Goal: Transaction & Acquisition: Download file/media

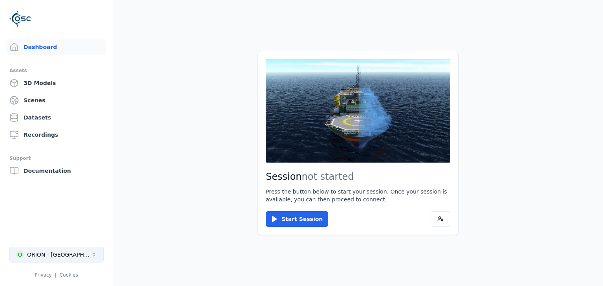
click at [60, 256] on div "ORION - [GEOGRAPHIC_DATA]" at bounding box center [59, 255] width 64 height 8
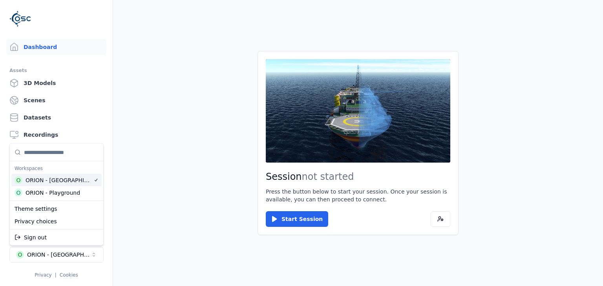
click at [48, 184] on div "ORION - [GEOGRAPHIC_DATA]" at bounding box center [59, 181] width 68 height 8
click at [300, 221] on html "Dashboard Assets 3D Models Scenes Datasets Recordings Support Documentation O O…" at bounding box center [301, 143] width 603 height 286
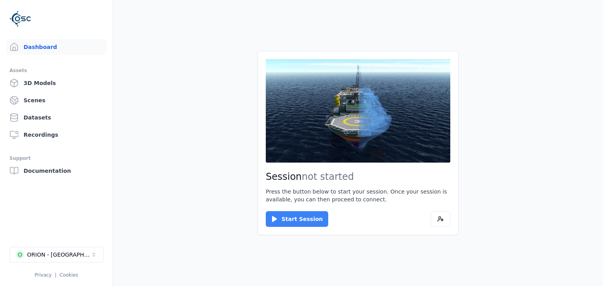
click at [289, 215] on button "Start Session" at bounding box center [297, 219] width 62 height 16
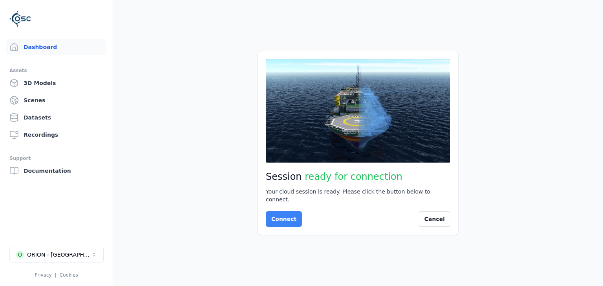
click at [286, 218] on button "Connect" at bounding box center [284, 219] width 36 height 16
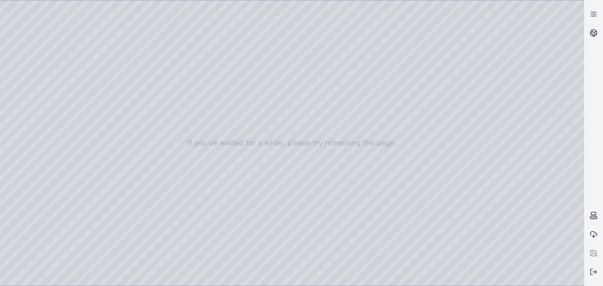
drag, startPoint x: 286, startPoint y: 218, endPoint x: 387, endPoint y: 115, distance: 144.2
click at [387, 115] on div at bounding box center [292, 143] width 584 height 286
drag, startPoint x: 289, startPoint y: 262, endPoint x: 300, endPoint y: 100, distance: 162.4
click at [300, 100] on div at bounding box center [292, 143] width 584 height 286
click at [24, 60] on div at bounding box center [292, 143] width 584 height 286
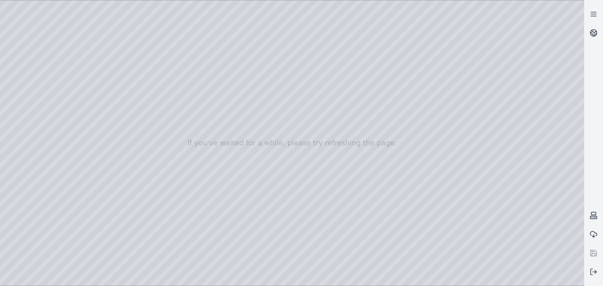
click at [34, 60] on div at bounding box center [292, 143] width 584 height 286
click at [27, 108] on div at bounding box center [292, 143] width 584 height 286
click at [29, 107] on div at bounding box center [292, 143] width 584 height 286
click at [591, 38] on link at bounding box center [593, 33] width 19 height 19
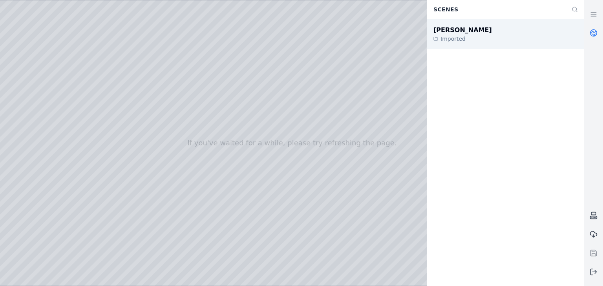
click at [469, 33] on div "[PERSON_NAME]" at bounding box center [462, 29] width 58 height 9
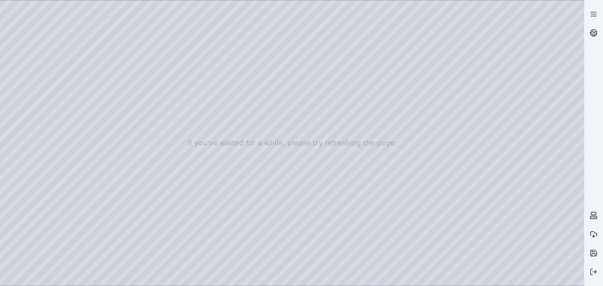
drag, startPoint x: 326, startPoint y: 247, endPoint x: 356, endPoint y: 111, distance: 139.5
click at [356, 111] on div at bounding box center [292, 143] width 584 height 286
click at [276, 131] on div at bounding box center [292, 143] width 584 height 286
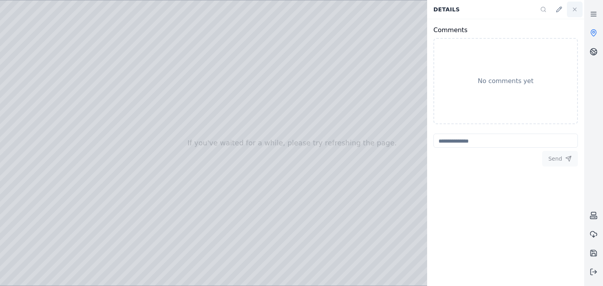
click at [573, 11] on icon at bounding box center [574, 9] width 3 height 3
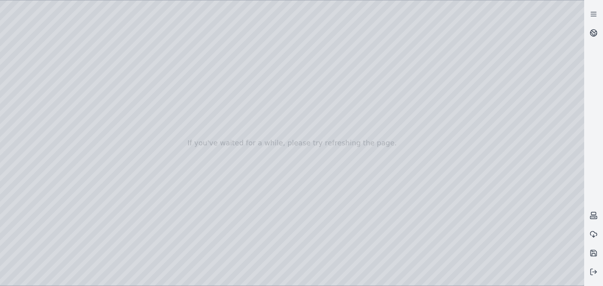
drag, startPoint x: 358, startPoint y: 147, endPoint x: 418, endPoint y: 190, distance: 73.9
click at [418, 190] on div at bounding box center [292, 143] width 584 height 286
drag, startPoint x: 188, startPoint y: 46, endPoint x: 308, endPoint y: 172, distance: 174.8
click at [308, 172] on div at bounding box center [292, 143] width 584 height 286
click at [307, 30] on div at bounding box center [292, 143] width 584 height 286
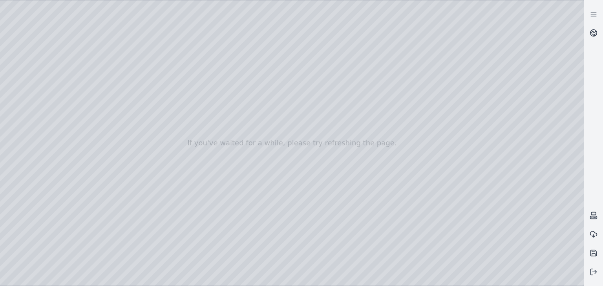
drag, startPoint x: 231, startPoint y: 35, endPoint x: 357, endPoint y: 147, distance: 168.9
click at [357, 147] on div at bounding box center [292, 143] width 584 height 286
click at [205, 135] on div at bounding box center [292, 143] width 584 height 286
drag, startPoint x: 161, startPoint y: 38, endPoint x: 253, endPoint y: 124, distance: 126.0
click at [253, 124] on div at bounding box center [292, 143] width 584 height 286
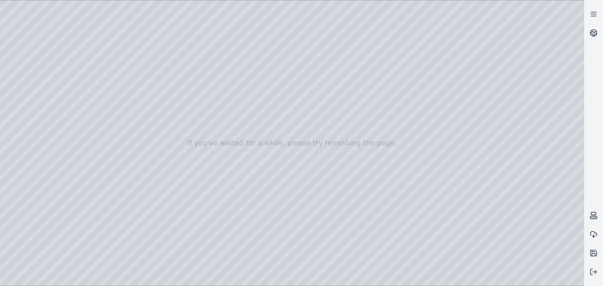
click at [212, 137] on div at bounding box center [292, 143] width 584 height 286
drag, startPoint x: 162, startPoint y: 42, endPoint x: 286, endPoint y: 71, distance: 127.8
click at [286, 71] on div at bounding box center [292, 143] width 584 height 286
drag, startPoint x: 292, startPoint y: 71, endPoint x: 224, endPoint y: 63, distance: 68.7
drag, startPoint x: 243, startPoint y: 71, endPoint x: 403, endPoint y: 109, distance: 164.4
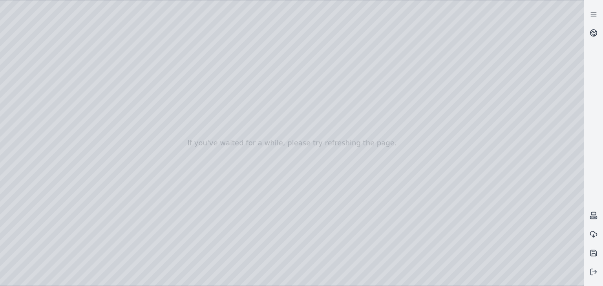
click at [591, 13] on icon at bounding box center [593, 14] width 8 height 8
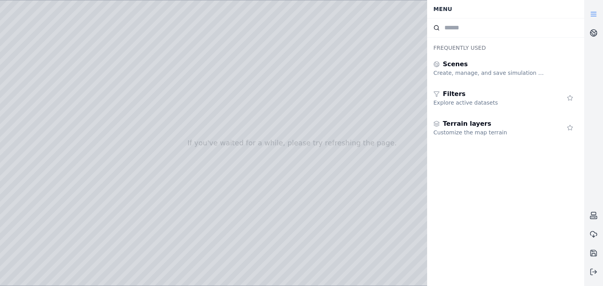
click at [595, 12] on line at bounding box center [592, 12] width 5 height 0
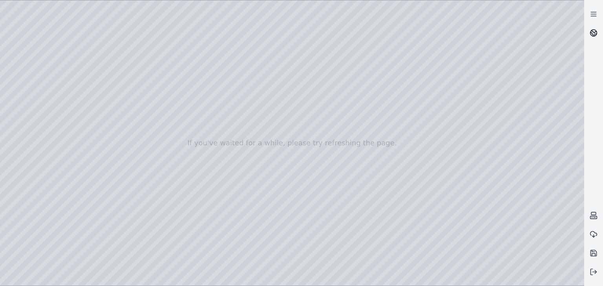
click at [590, 36] on icon at bounding box center [593, 33] width 8 height 8
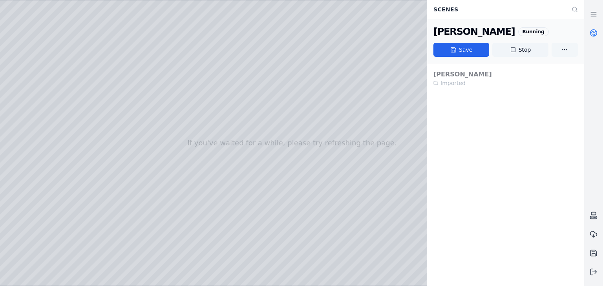
click at [567, 55] on html "If you've waited for a while, please try refreshing the page. Scenes [PERSON_NA…" at bounding box center [301, 143] width 603 height 286
click at [568, 52] on html "If you've waited for a while, please try refreshing the page. Scenes [PERSON_NA…" at bounding box center [301, 143] width 603 height 286
click at [523, 120] on div "[PERSON_NAME] Imported" at bounding box center [505, 174] width 157 height 223
click at [587, 35] on link at bounding box center [593, 33] width 19 height 19
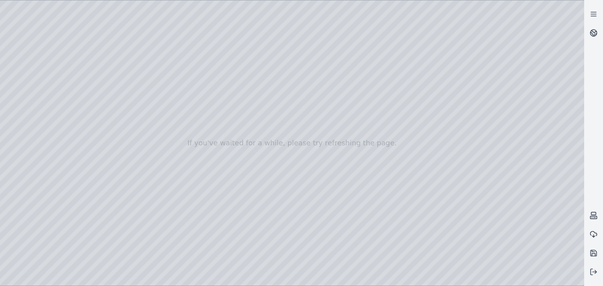
click at [430, 279] on div at bounding box center [292, 143] width 584 height 286
click at [429, 282] on div at bounding box center [292, 143] width 584 height 286
click at [481, 279] on div at bounding box center [292, 143] width 584 height 286
click at [479, 212] on div at bounding box center [292, 143] width 584 height 286
click at [575, 279] on div at bounding box center [292, 143] width 584 height 286
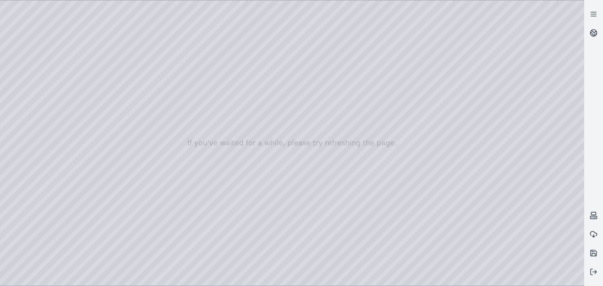
click at [574, 281] on div at bounding box center [292, 143] width 584 height 286
click at [545, 279] on div at bounding box center [292, 143] width 584 height 286
drag, startPoint x: 259, startPoint y: 31, endPoint x: 317, endPoint y: 91, distance: 83.8
click at [317, 91] on div at bounding box center [292, 143] width 584 height 286
click at [531, 277] on div at bounding box center [292, 143] width 584 height 286
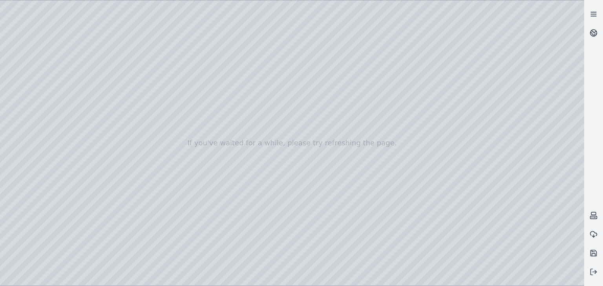
click at [590, 12] on line at bounding box center [592, 12] width 5 height 0
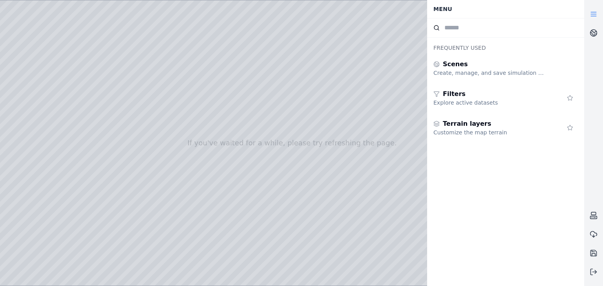
click at [590, 12] on line at bounding box center [592, 12] width 5 height 0
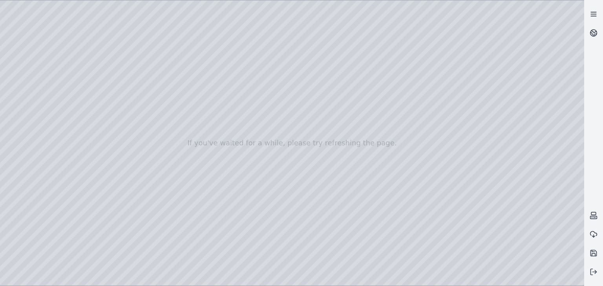
click at [590, 12] on line at bounding box center [592, 12] width 5 height 0
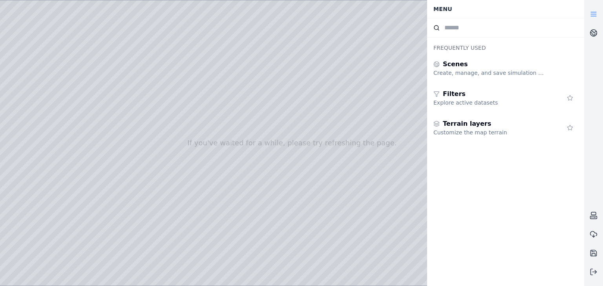
click at [590, 12] on line at bounding box center [592, 12] width 5 height 0
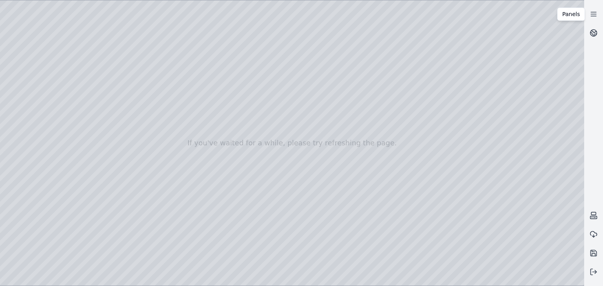
click at [493, 274] on div at bounding box center [292, 143] width 584 height 286
click at [358, 87] on div at bounding box center [292, 143] width 584 height 286
click at [332, 111] on div at bounding box center [292, 143] width 584 height 286
click at [326, 142] on div at bounding box center [292, 143] width 584 height 286
drag, startPoint x: 236, startPoint y: 142, endPoint x: 197, endPoint y: 168, distance: 46.9
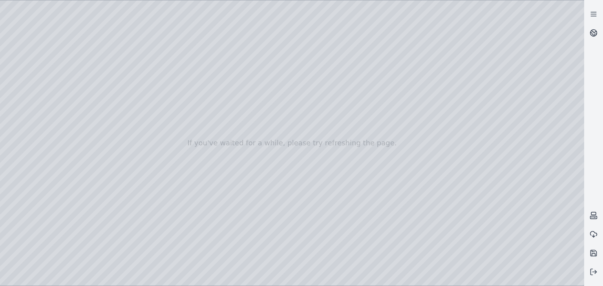
drag, startPoint x: 206, startPoint y: 101, endPoint x: 321, endPoint y: 189, distance: 144.9
drag, startPoint x: 215, startPoint y: 92, endPoint x: 291, endPoint y: 179, distance: 115.6
drag, startPoint x: 429, startPoint y: 164, endPoint x: 357, endPoint y: 164, distance: 71.8
click at [358, 164] on div at bounding box center [292, 143] width 584 height 286
drag, startPoint x: 454, startPoint y: 141, endPoint x: 360, endPoint y: 129, distance: 95.2
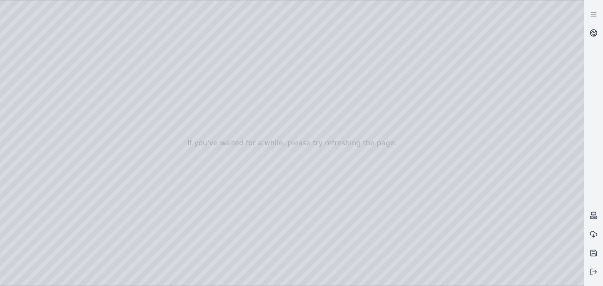
drag, startPoint x: 413, startPoint y: 132, endPoint x: 341, endPoint y: 122, distance: 72.5
click at [341, 122] on div at bounding box center [292, 143] width 584 height 286
drag, startPoint x: 396, startPoint y: 122, endPoint x: 286, endPoint y: 109, distance: 111.1
drag, startPoint x: 300, startPoint y: 180, endPoint x: 426, endPoint y: 160, distance: 127.5
drag, startPoint x: 299, startPoint y: 195, endPoint x: 285, endPoint y: 211, distance: 20.6
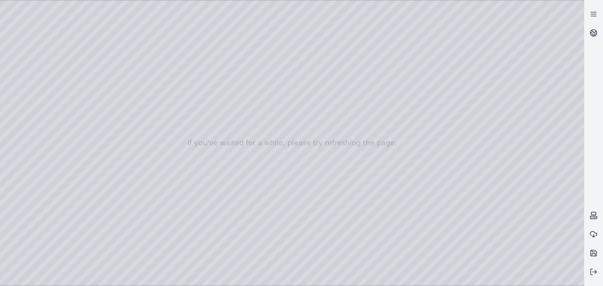
click at [234, 75] on div at bounding box center [292, 143] width 584 height 286
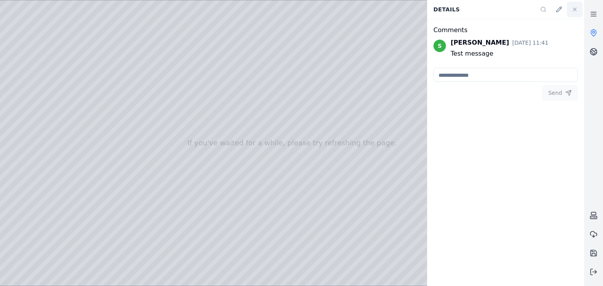
click at [570, 10] on button at bounding box center [574, 10] width 16 height 16
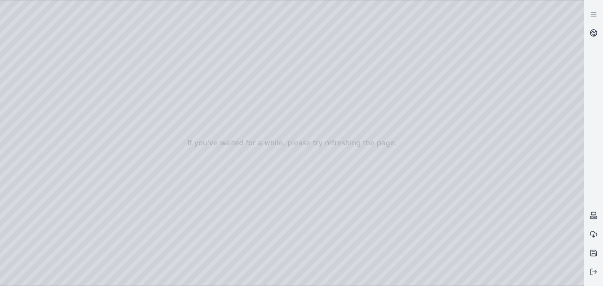
click at [235, 74] on div at bounding box center [292, 143] width 584 height 286
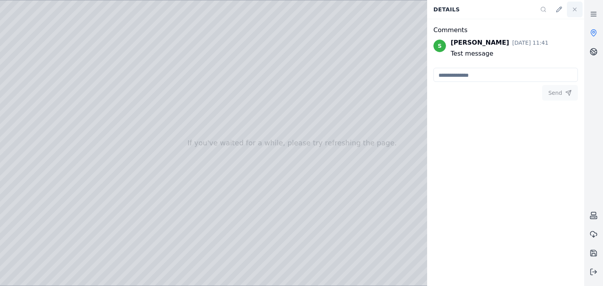
click at [574, 10] on icon at bounding box center [574, 9] width 6 height 6
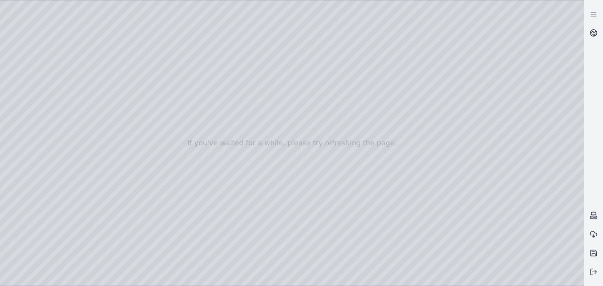
drag, startPoint x: 323, startPoint y: 152, endPoint x: 356, endPoint y: 149, distance: 32.7
drag, startPoint x: 435, startPoint y: 127, endPoint x: 470, endPoint y: 127, distance: 35.7
drag, startPoint x: 421, startPoint y: 119, endPoint x: 472, endPoint y: 122, distance: 51.1
click at [338, 61] on div at bounding box center [292, 143] width 584 height 286
drag, startPoint x: 359, startPoint y: 36, endPoint x: 362, endPoint y: 69, distance: 33.1
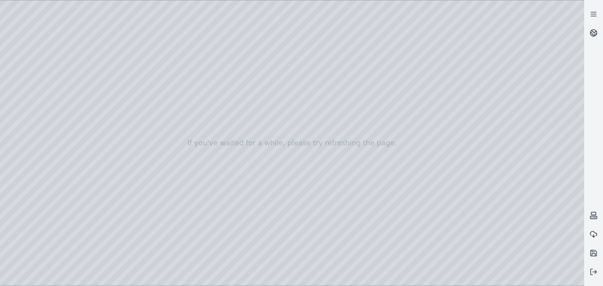
drag, startPoint x: 366, startPoint y: 102, endPoint x: 383, endPoint y: 47, distance: 56.7
drag, startPoint x: 381, startPoint y: 96, endPoint x: 392, endPoint y: 55, distance: 42.4
drag, startPoint x: 310, startPoint y: 234, endPoint x: 301, endPoint y: 228, distance: 10.7
click at [301, 228] on div at bounding box center [292, 143] width 584 height 286
drag, startPoint x: 278, startPoint y: 226, endPoint x: 286, endPoint y: 228, distance: 7.7
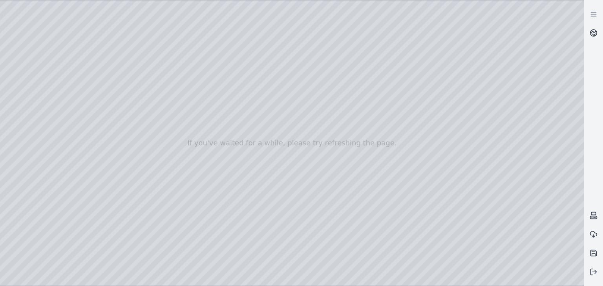
click at [286, 228] on div at bounding box center [292, 143] width 584 height 286
drag, startPoint x: 303, startPoint y: 220, endPoint x: 308, endPoint y: 220, distance: 4.7
click at [308, 220] on div at bounding box center [292, 143] width 584 height 286
drag, startPoint x: 320, startPoint y: 208, endPoint x: 268, endPoint y: 210, distance: 52.2
drag, startPoint x: 414, startPoint y: 240, endPoint x: 351, endPoint y: 228, distance: 63.9
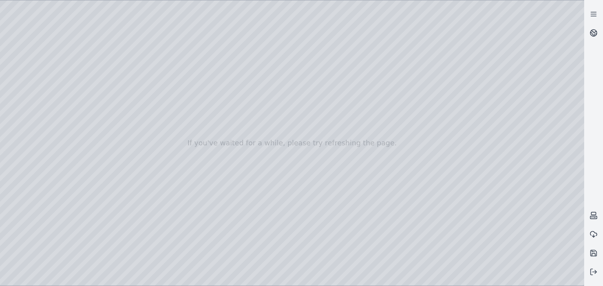
click at [510, 278] on div at bounding box center [292, 143] width 584 height 286
drag, startPoint x: 441, startPoint y: 224, endPoint x: 344, endPoint y: 188, distance: 104.3
click at [344, 188] on div at bounding box center [292, 143] width 584 height 286
drag, startPoint x: 448, startPoint y: 212, endPoint x: 359, endPoint y: 181, distance: 94.8
drag, startPoint x: 414, startPoint y: 190, endPoint x: 413, endPoint y: 166, distance: 24.0
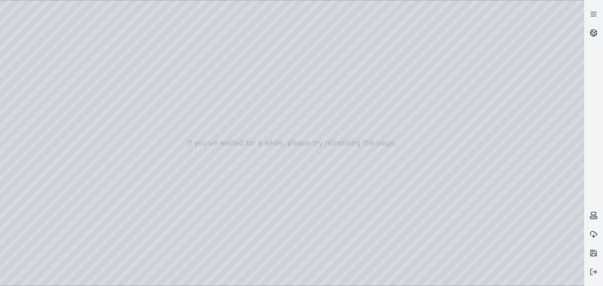
click at [494, 277] on div at bounding box center [292, 143] width 584 height 286
drag, startPoint x: 376, startPoint y: 127, endPoint x: 367, endPoint y: 228, distance: 101.2
drag, startPoint x: 417, startPoint y: 71, endPoint x: 373, endPoint y: 106, distance: 55.3
drag, startPoint x: 373, startPoint y: 106, endPoint x: 457, endPoint y: 27, distance: 115.2
click at [304, 107] on div at bounding box center [292, 143] width 584 height 286
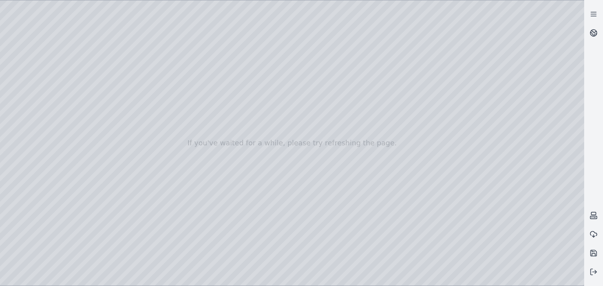
click at [304, 107] on div at bounding box center [292, 143] width 584 height 286
click at [304, 168] on div at bounding box center [292, 143] width 584 height 286
click at [301, 162] on div at bounding box center [292, 143] width 584 height 286
click at [533, 135] on div at bounding box center [292, 143] width 584 height 286
click at [577, 7] on div at bounding box center [292, 143] width 584 height 286
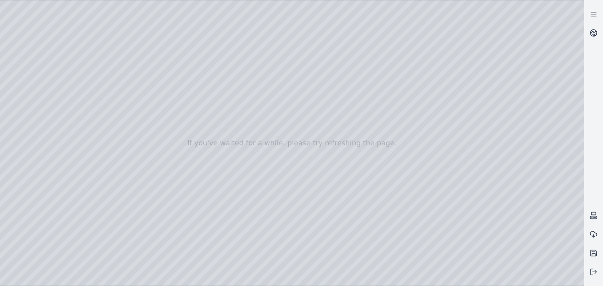
click at [574, 24] on div at bounding box center [292, 143] width 584 height 286
click at [305, 108] on div at bounding box center [292, 143] width 584 height 286
click at [559, 72] on div at bounding box center [292, 143] width 584 height 286
click at [561, 71] on div at bounding box center [292, 143] width 584 height 286
click at [565, 24] on div at bounding box center [292, 143] width 584 height 286
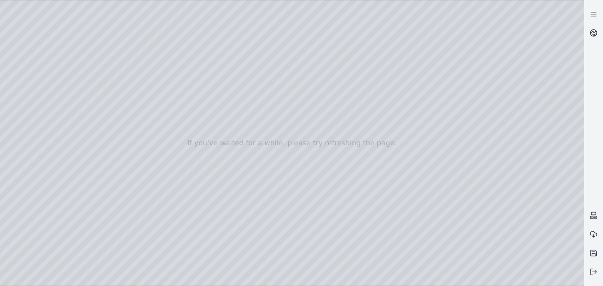
click at [516, 107] on div at bounding box center [292, 143] width 584 height 286
click at [524, 106] on div at bounding box center [292, 143] width 584 height 286
click at [546, 106] on div at bounding box center [292, 143] width 584 height 286
click at [547, 106] on div at bounding box center [292, 143] width 584 height 286
drag, startPoint x: 289, startPoint y: 175, endPoint x: 279, endPoint y: 173, distance: 10.6
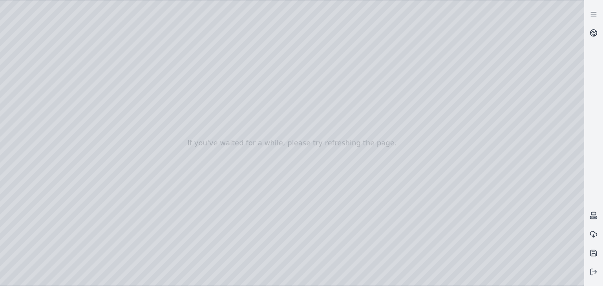
click at [279, 173] on div at bounding box center [292, 143] width 584 height 286
click at [289, 175] on div at bounding box center [292, 143] width 584 height 286
drag, startPoint x: 328, startPoint y: 164, endPoint x: 323, endPoint y: 162, distance: 5.0
click at [323, 162] on div at bounding box center [292, 143] width 584 height 286
drag, startPoint x: 452, startPoint y: 175, endPoint x: 489, endPoint y: 173, distance: 37.3
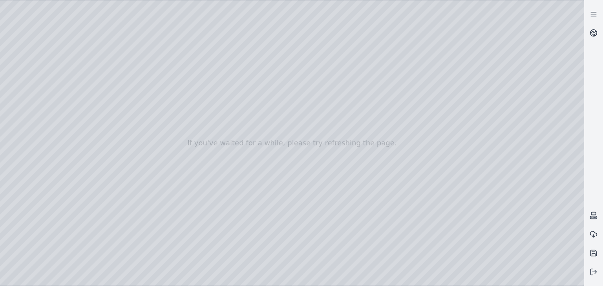
click at [422, 183] on div at bounding box center [292, 143] width 584 height 286
click at [430, 281] on div at bounding box center [292, 143] width 584 height 286
click at [478, 281] on div at bounding box center [292, 143] width 584 height 286
click at [10, 230] on div at bounding box center [292, 143] width 584 height 286
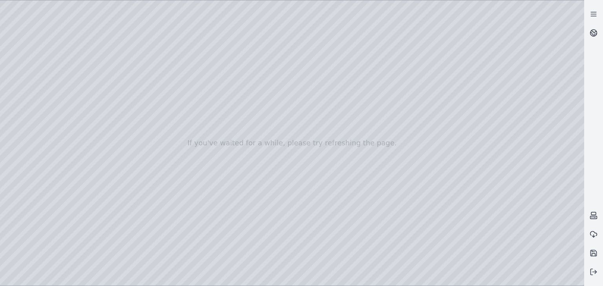
drag, startPoint x: 142, startPoint y: 179, endPoint x: 113, endPoint y: 180, distance: 29.0
click at [33, 240] on div at bounding box center [292, 143] width 584 height 286
drag, startPoint x: 39, startPoint y: 251, endPoint x: 83, endPoint y: 253, distance: 43.9
click at [83, 253] on div at bounding box center [292, 143] width 584 height 286
click at [27, 230] on div at bounding box center [292, 143] width 584 height 286
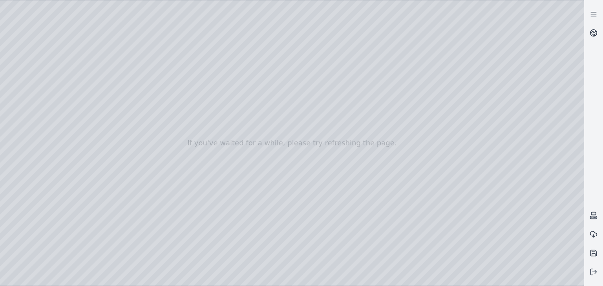
click at [48, 193] on div at bounding box center [292, 143] width 584 height 286
click at [21, 240] on div at bounding box center [292, 143] width 584 height 286
click at [13, 227] on div at bounding box center [292, 143] width 584 height 286
click at [132, 133] on div at bounding box center [292, 143] width 584 height 286
click at [25, 262] on div at bounding box center [292, 143] width 584 height 286
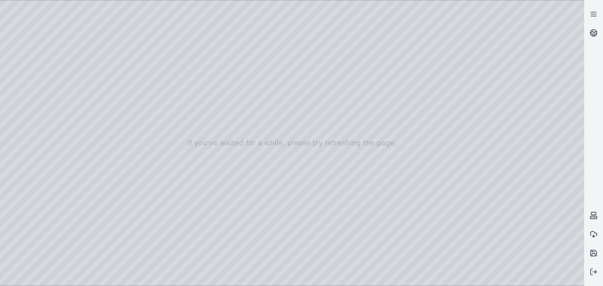
click at [13, 266] on div at bounding box center [292, 143] width 584 height 286
click at [32, 230] on div at bounding box center [292, 143] width 584 height 286
click at [55, 207] on div at bounding box center [292, 143] width 584 height 286
click at [206, 255] on div at bounding box center [292, 143] width 584 height 286
click at [206, 257] on div at bounding box center [292, 143] width 584 height 286
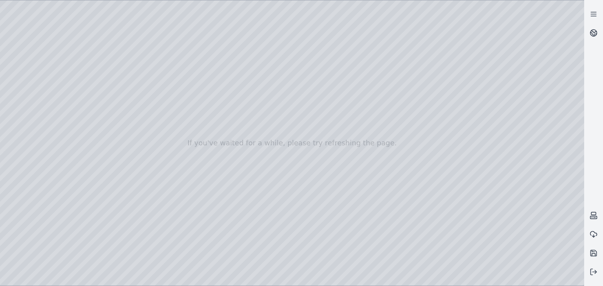
click at [142, 225] on div at bounding box center [292, 143] width 584 height 286
click at [129, 38] on div at bounding box center [292, 143] width 584 height 286
click at [130, 116] on div at bounding box center [292, 143] width 584 height 286
click at [401, 213] on div at bounding box center [292, 143] width 584 height 286
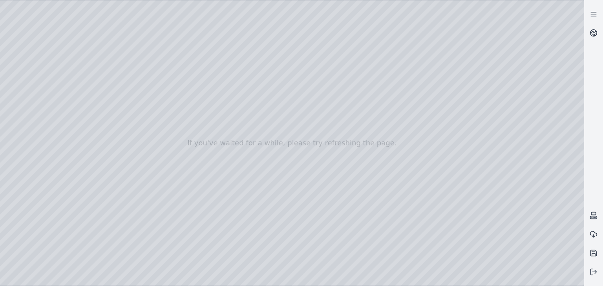
click at [42, 226] on div at bounding box center [292, 143] width 584 height 286
click at [12, 229] on div at bounding box center [292, 143] width 584 height 286
click at [42, 225] on div at bounding box center [292, 143] width 584 height 286
click at [7, 229] on div at bounding box center [292, 143] width 584 height 286
click at [83, 224] on div at bounding box center [292, 143] width 584 height 286
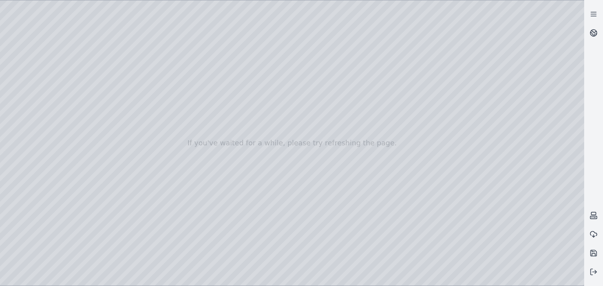
click at [87, 226] on div at bounding box center [292, 143] width 584 height 286
click at [41, 225] on div at bounding box center [292, 143] width 584 height 286
click at [47, 247] on div at bounding box center [292, 143] width 584 height 286
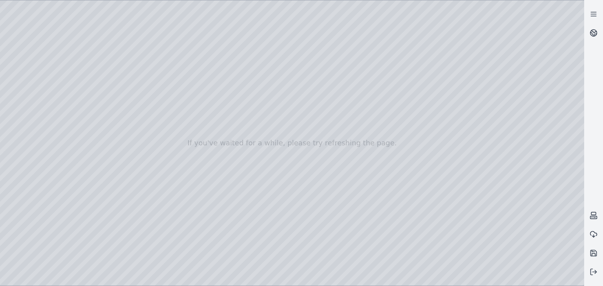
click at [47, 247] on div at bounding box center [292, 143] width 584 height 286
click at [22, 241] on div at bounding box center [292, 143] width 584 height 286
click at [11, 240] on div at bounding box center [292, 143] width 584 height 286
click at [11, 241] on div at bounding box center [292, 143] width 584 height 286
click at [12, 228] on div at bounding box center [292, 143] width 584 height 286
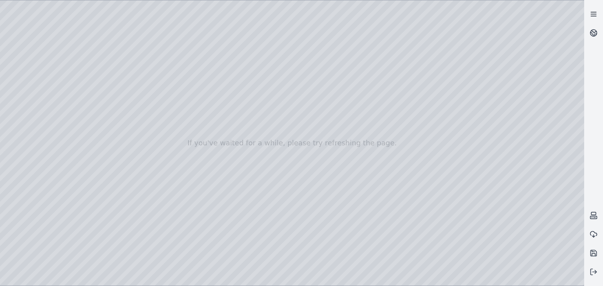
click at [594, 13] on icon at bounding box center [593, 14] width 8 height 8
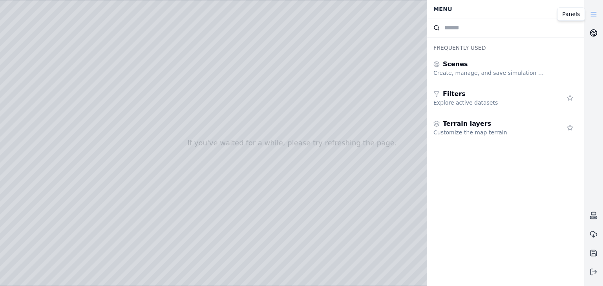
click at [599, 34] on link at bounding box center [593, 33] width 19 height 19
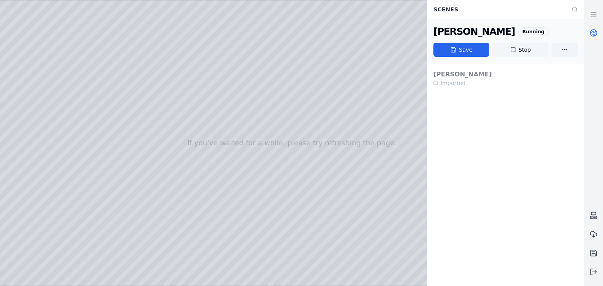
click at [530, 49] on button "Stop" at bounding box center [520, 50] width 56 height 14
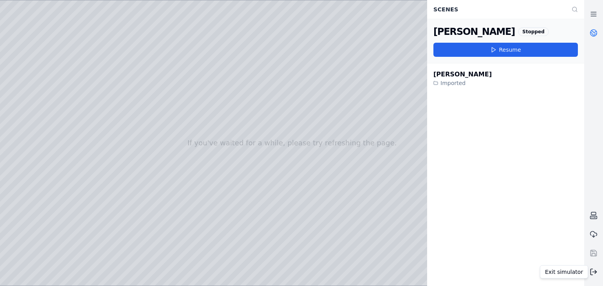
click at [592, 273] on icon at bounding box center [593, 272] width 8 height 8
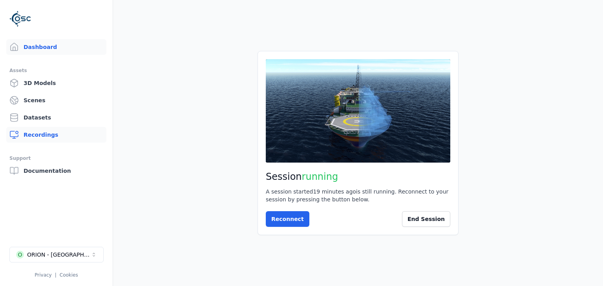
click at [45, 131] on link "Recordings" at bounding box center [56, 135] width 100 height 16
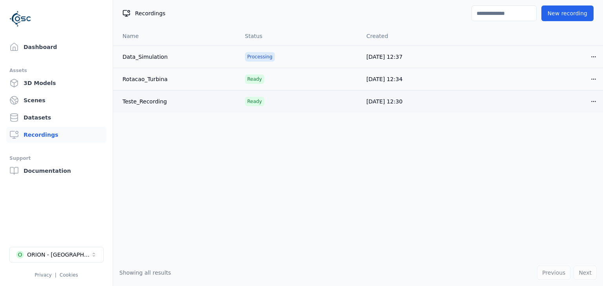
click at [593, 101] on html "Dashboard Assets 3D Models Scenes Datasets Recordings Support Documentation O O…" at bounding box center [301, 143] width 603 height 286
click at [566, 134] on div "Share" at bounding box center [576, 131] width 46 height 13
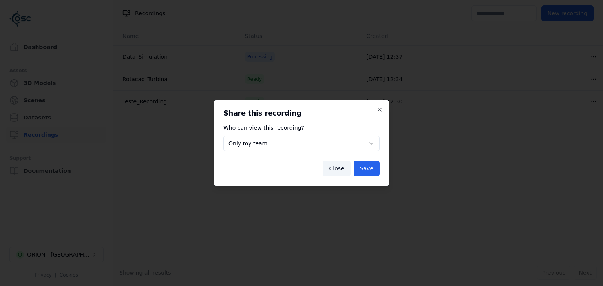
click at [341, 137] on body "**********" at bounding box center [301, 143] width 603 height 286
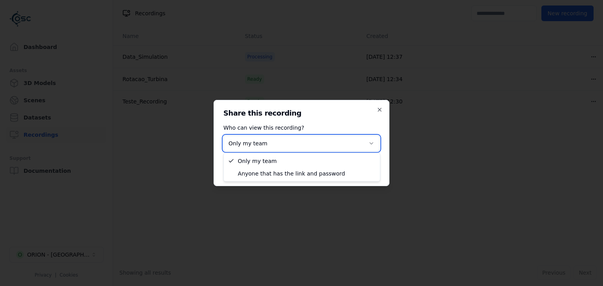
click at [353, 117] on body "**********" at bounding box center [301, 143] width 603 height 286
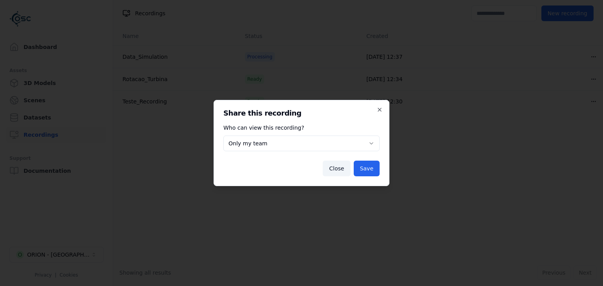
click at [387, 107] on div "**********" at bounding box center [301, 143] width 176 height 86
click at [377, 108] on icon "button" at bounding box center [379, 110] width 6 height 6
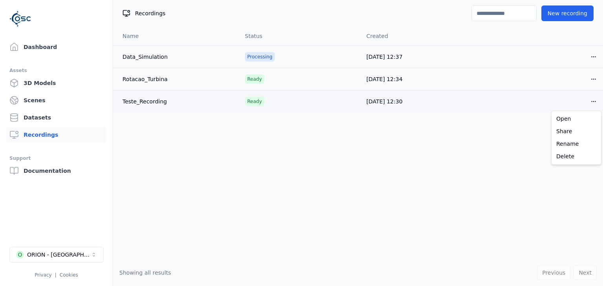
click at [592, 104] on html "Dashboard Assets 3D Models Scenes Datasets Recordings Support Documentation O O…" at bounding box center [301, 143] width 603 height 286
click at [569, 122] on div "Open" at bounding box center [576, 119] width 46 height 13
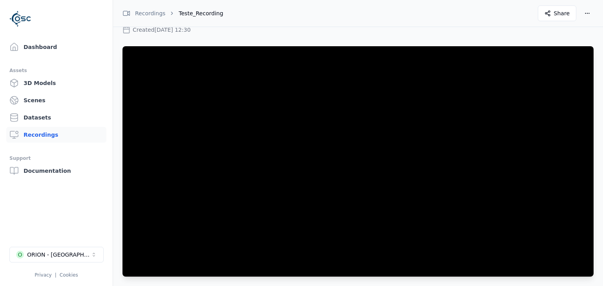
scroll to position [28, 0]
click at [558, 13] on span "Share" at bounding box center [561, 13] width 16 height 8
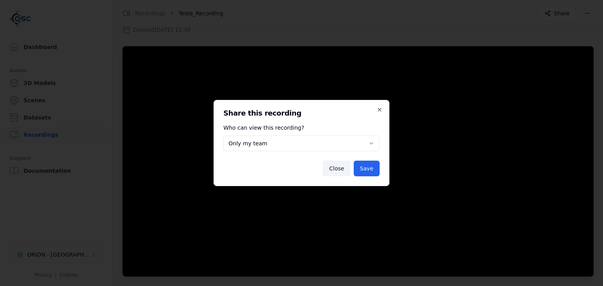
click at [334, 149] on body "**********" at bounding box center [301, 143] width 603 height 286
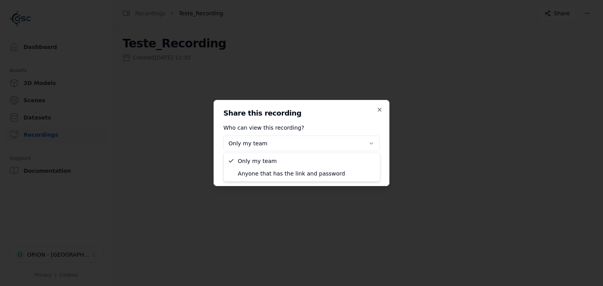
scroll to position [0, 0]
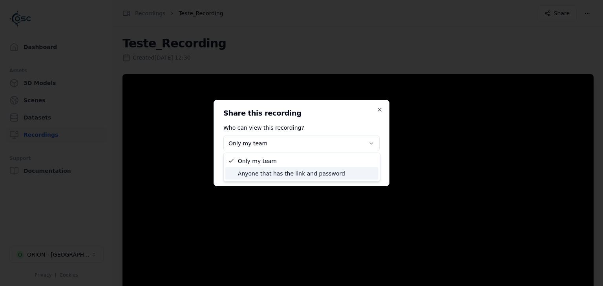
select select "****"
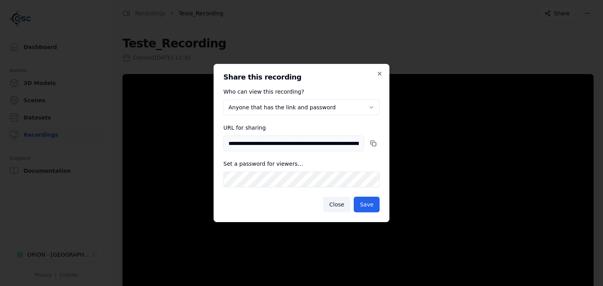
click at [380, 69] on div "**********" at bounding box center [301, 143] width 176 height 158
click at [379, 74] on icon "button" at bounding box center [379, 73] width 3 height 3
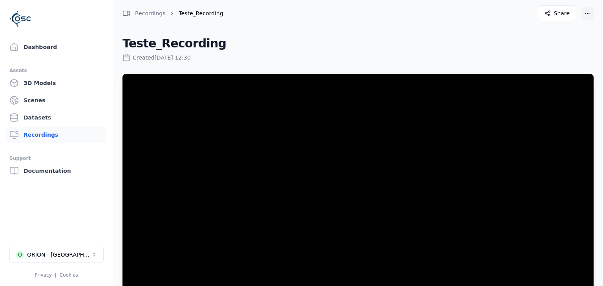
click at [588, 11] on html "Dashboard Assets 3D Models Scenes Datasets Recordings Support Documentation O O…" at bounding box center [301, 143] width 603 height 286
click at [565, 59] on div "Download" at bounding box center [568, 57] width 46 height 13
drag, startPoint x: 573, startPoint y: 59, endPoint x: 566, endPoint y: 59, distance: 6.7
click at [573, 59] on div "Created [DATE] 12:30" at bounding box center [357, 56] width 471 height 11
click at [142, 12] on div "Recordings" at bounding box center [143, 13] width 43 height 8
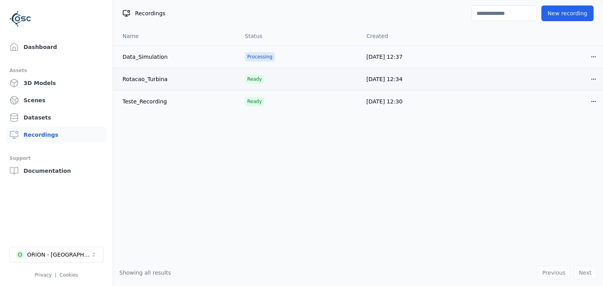
click at [594, 80] on html "Dashboard Assets 3D Models Scenes Datasets Recordings Support Documentation O O…" at bounding box center [301, 143] width 603 height 286
click at [573, 98] on div "Open" at bounding box center [576, 96] width 46 height 13
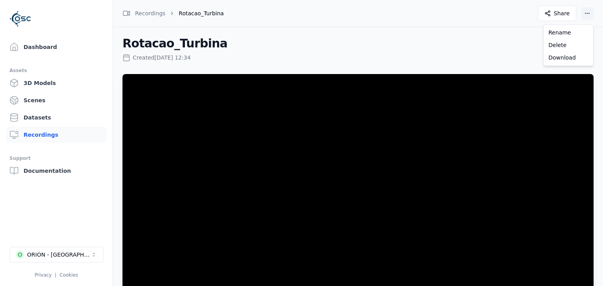
click at [584, 13] on html "Dashboard Assets 3D Models Scenes Datasets Recordings Support Documentation O O…" at bounding box center [301, 143] width 603 height 286
click at [560, 59] on div "Download" at bounding box center [568, 57] width 46 height 13
click at [149, 15] on div "Recordings" at bounding box center [143, 13] width 43 height 8
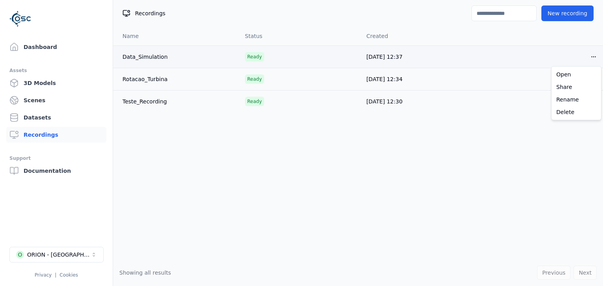
click at [590, 57] on html "Dashboard Assets 3D Models Scenes Datasets Recordings Support Documentation O O…" at bounding box center [301, 143] width 603 height 286
click at [574, 76] on div "Open" at bounding box center [576, 74] width 46 height 13
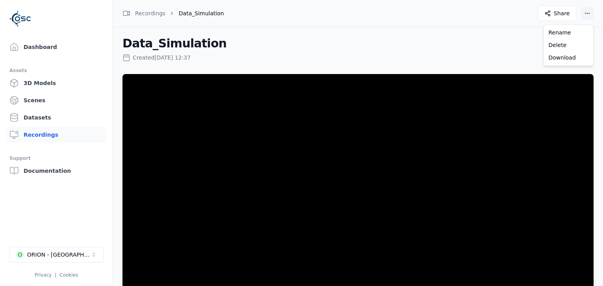
click at [588, 13] on html "Dashboard Assets 3D Models Scenes Datasets Recordings Support Documentation O O…" at bounding box center [301, 143] width 603 height 286
click at [564, 59] on div "Download" at bounding box center [568, 57] width 46 height 13
